Goal: Obtain resource: Download file/media

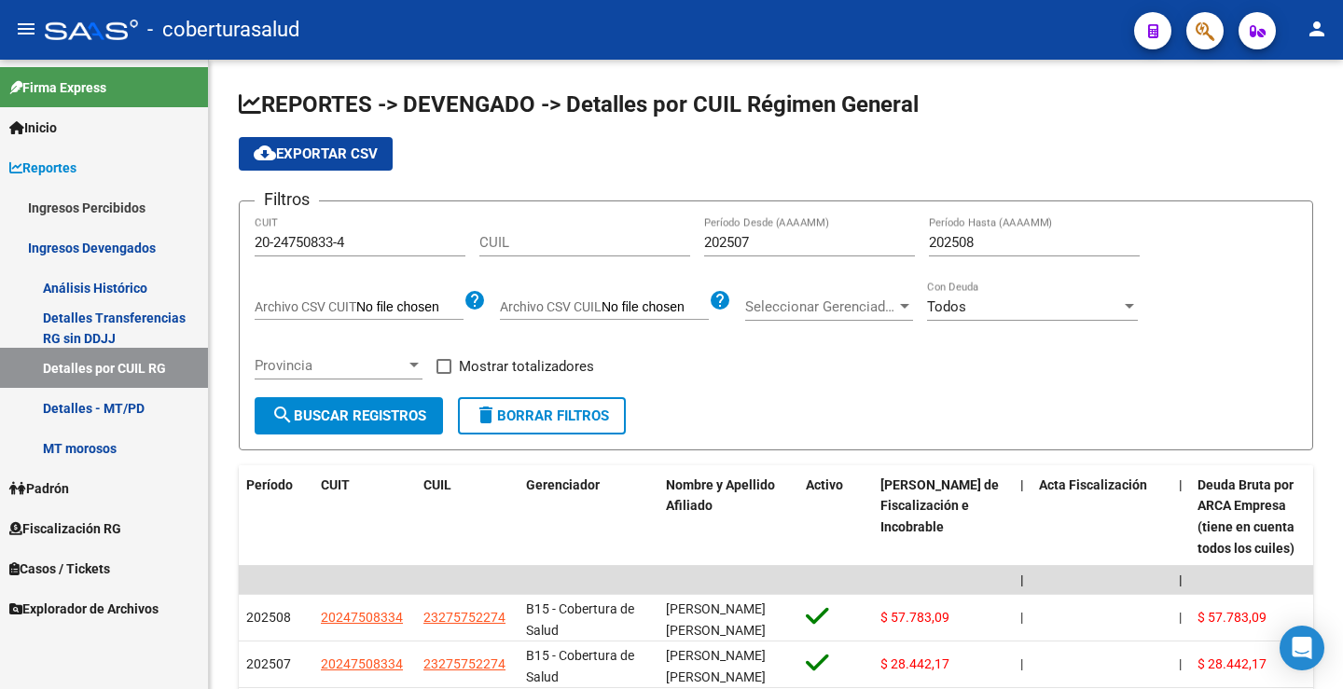
drag, startPoint x: 350, startPoint y: 237, endPoint x: 144, endPoint y: 217, distance: 207.1
click at [174, 219] on mat-sidenav-container "Firma Express Inicio Calendario SSS Instructivos Contacto OS Reportes Ingresos …" at bounding box center [671, 375] width 1343 height 630
click at [351, 239] on input "20-24750833-4" at bounding box center [360, 242] width 211 height 17
drag, startPoint x: 354, startPoint y: 243, endPoint x: 160, endPoint y: 241, distance: 193.1
click at [158, 243] on mat-sidenav-container "Firma Express Inicio Calendario SSS Instructivos Contacto OS Reportes Ingresos …" at bounding box center [671, 375] width 1343 height 630
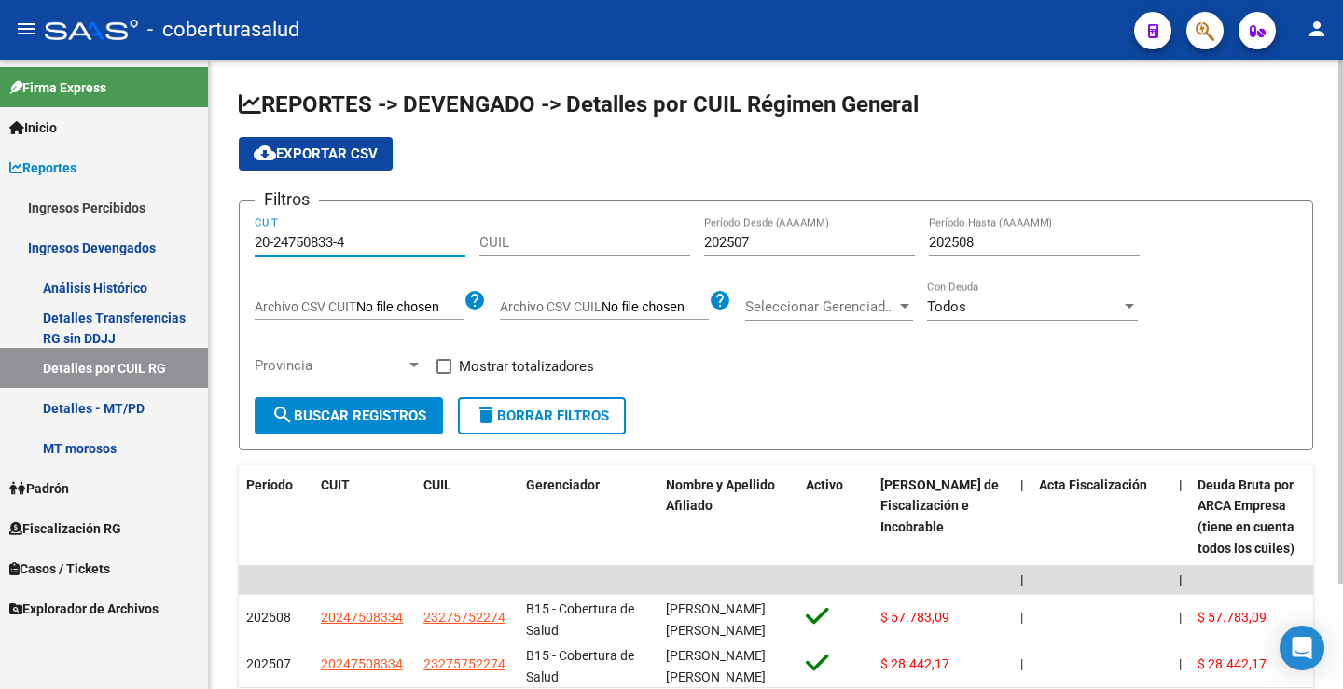
paste input "30-71609022-8"
type input "30-71609022-8"
click at [376, 424] on button "search Buscar Registros" at bounding box center [349, 415] width 188 height 37
click at [747, 239] on input "202507" at bounding box center [809, 242] width 211 height 17
drag, startPoint x: 747, startPoint y: 239, endPoint x: 774, endPoint y: 239, distance: 27.1
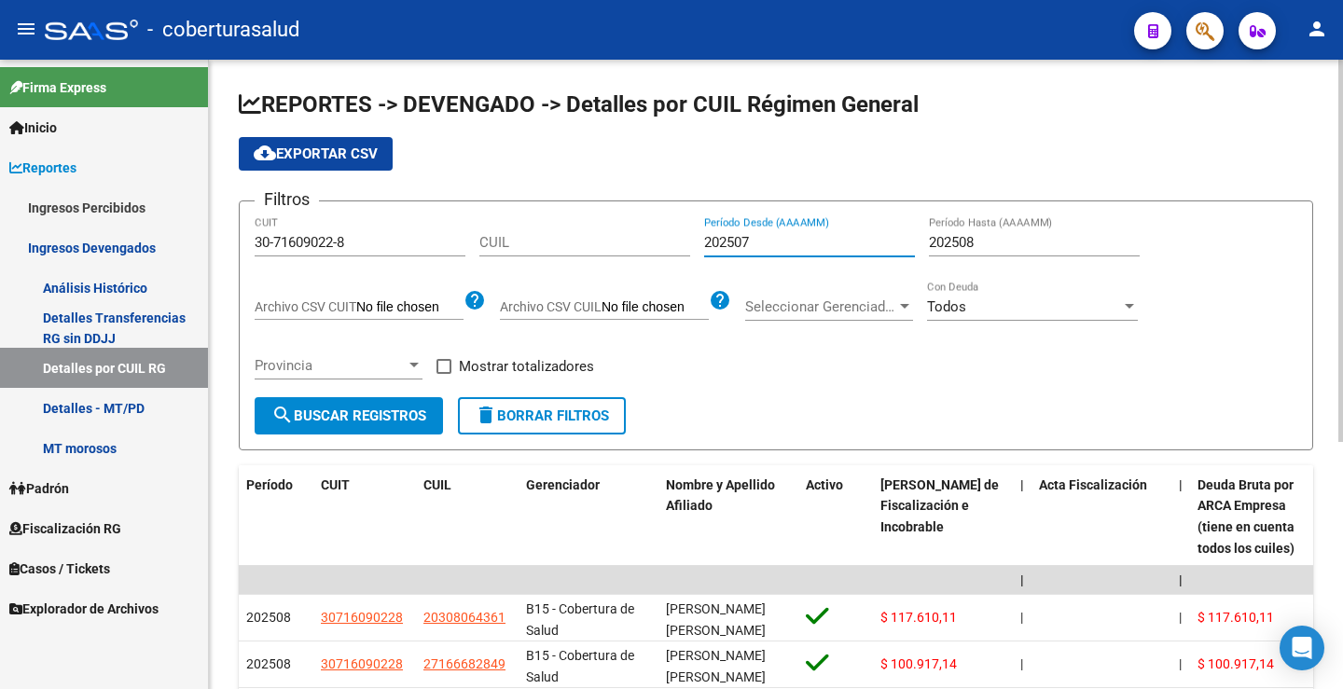
click at [774, 239] on input "202507" at bounding box center [809, 242] width 211 height 17
type input "202508"
click at [399, 416] on span "search Buscar Registros" at bounding box center [348, 416] width 155 height 17
click at [368, 156] on span "cloud_download Exportar CSV" at bounding box center [316, 154] width 124 height 17
